Goal: Task Accomplishment & Management: Manage account settings

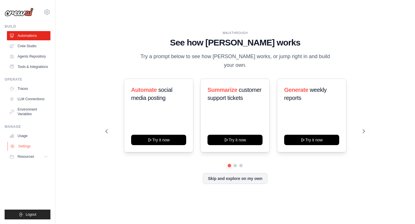
click at [29, 150] on link "Settings" at bounding box center [29, 146] width 44 height 9
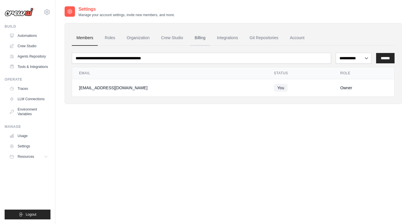
click at [205, 38] on link "Billing" at bounding box center [200, 38] width 20 height 16
